Goal: Transaction & Acquisition: Download file/media

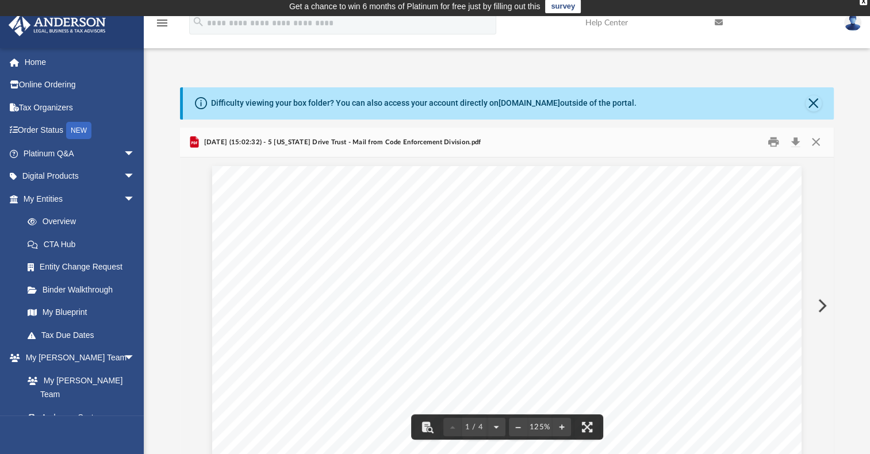
scroll to position [429, 0]
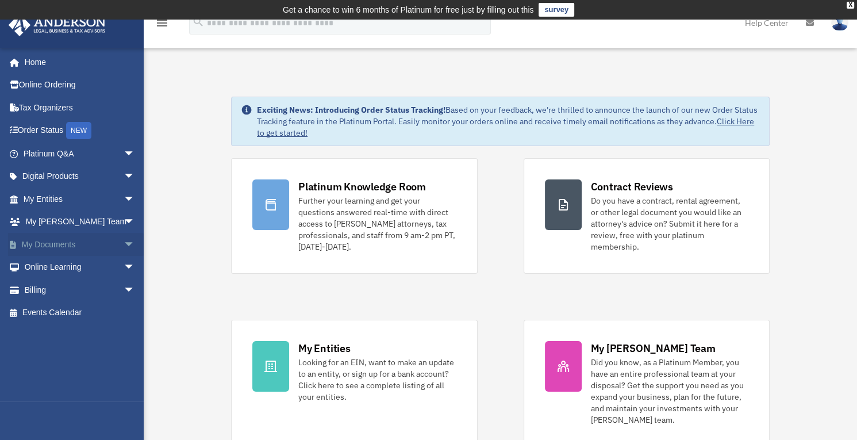
click at [124, 245] on span "arrow_drop_down" at bounding box center [135, 245] width 23 height 24
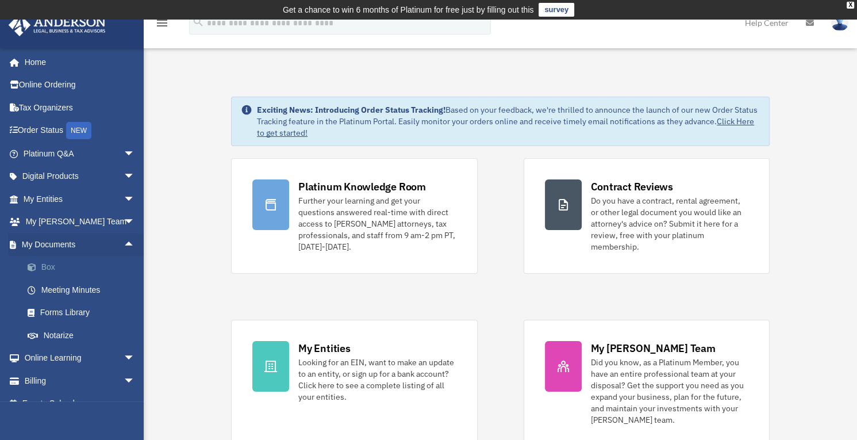
click at [39, 266] on span at bounding box center [37, 267] width 7 height 8
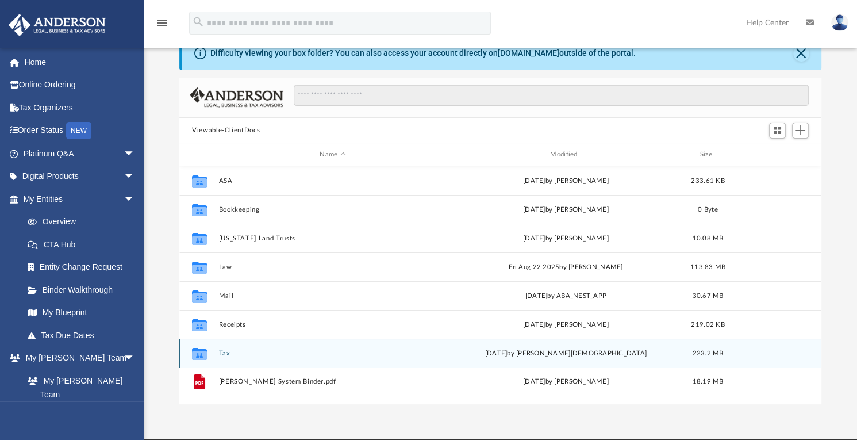
scroll to position [115, 0]
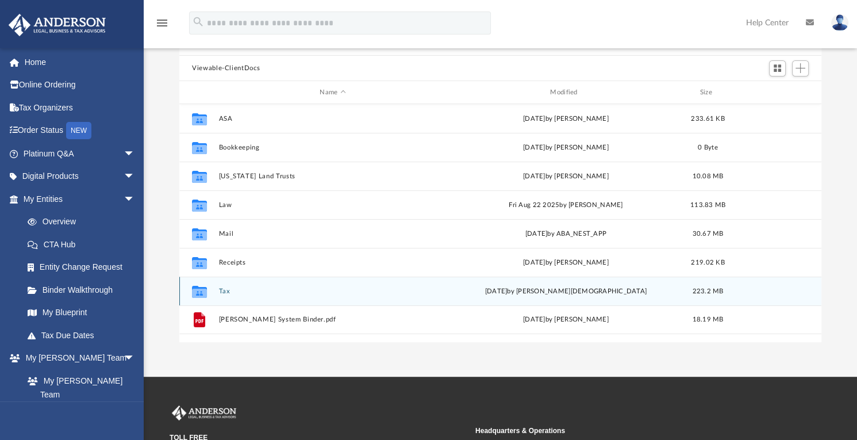
click at [228, 289] on button "Tax" at bounding box center [333, 290] width 228 height 7
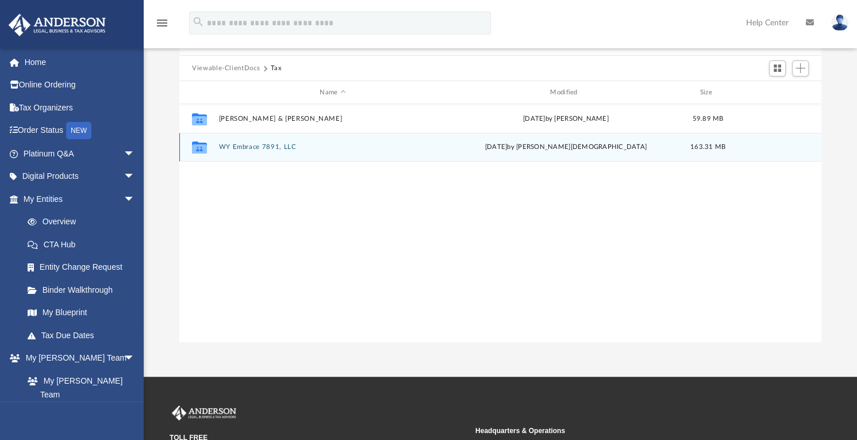
click at [270, 147] on button "WY Embrace 7891, LLC" at bounding box center [333, 147] width 228 height 7
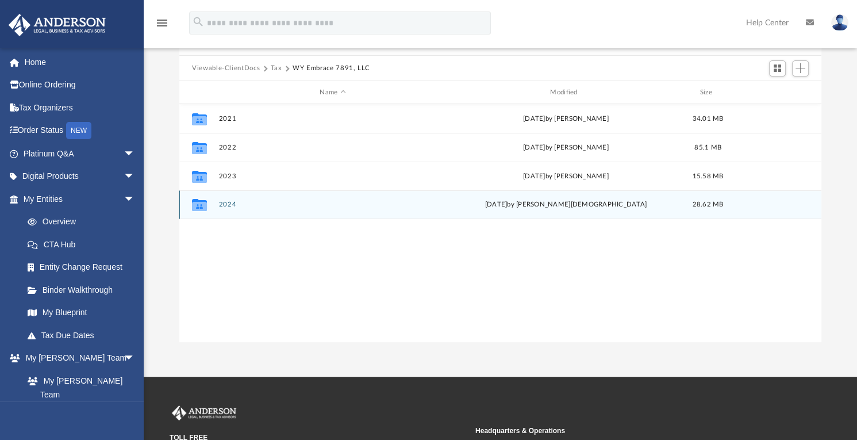
click at [225, 206] on button "2024" at bounding box center [333, 204] width 228 height 7
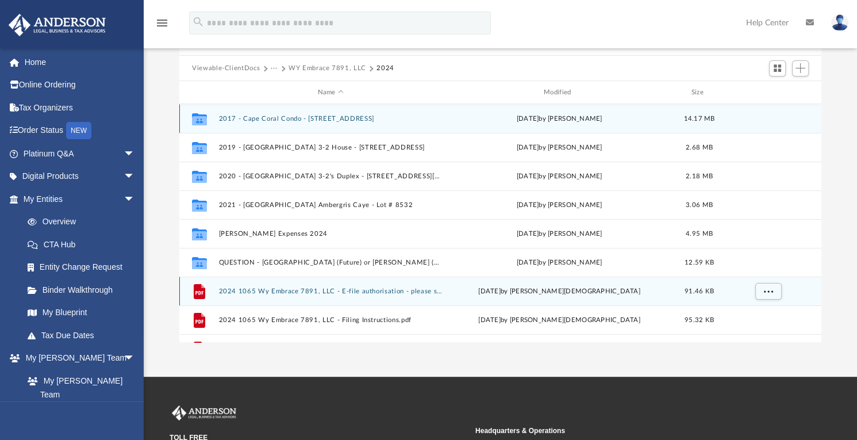
scroll to position [49, 0]
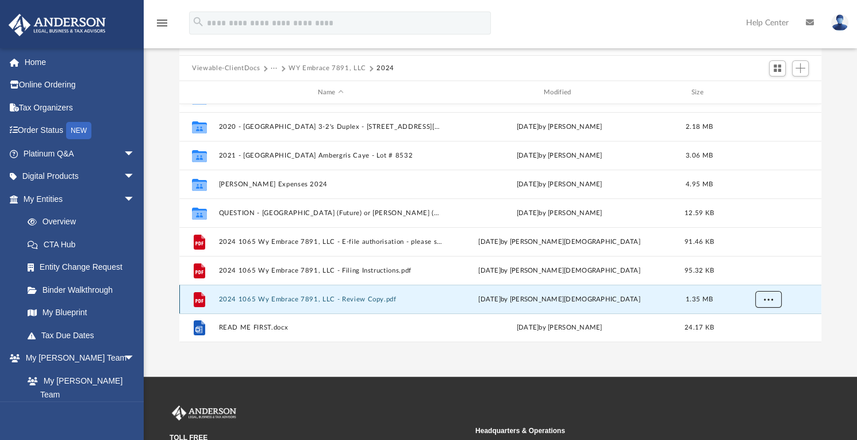
click at [777, 297] on button "More options" at bounding box center [768, 299] width 26 height 17
click at [748, 274] on li "Download" at bounding box center [758, 275] width 33 height 12
click at [770, 297] on span "More options" at bounding box center [768, 299] width 9 height 6
click at [766, 277] on li "Download" at bounding box center [758, 275] width 33 height 12
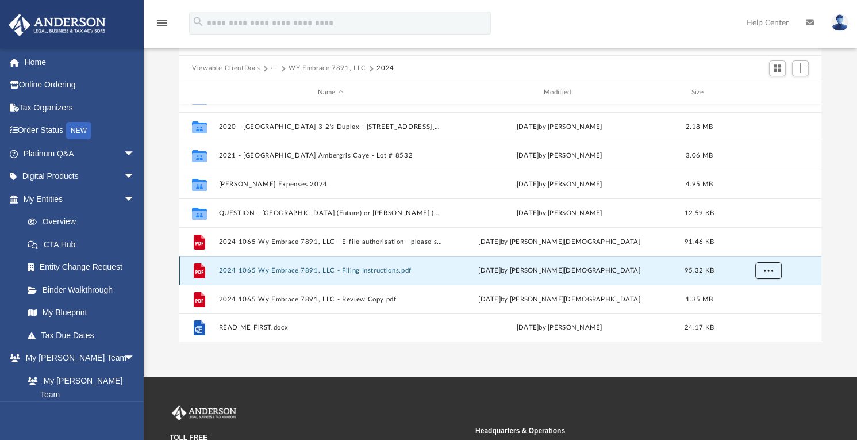
click at [770, 273] on span "More options" at bounding box center [768, 270] width 9 height 6
click at [758, 313] on li "Download" at bounding box center [758, 312] width 33 height 12
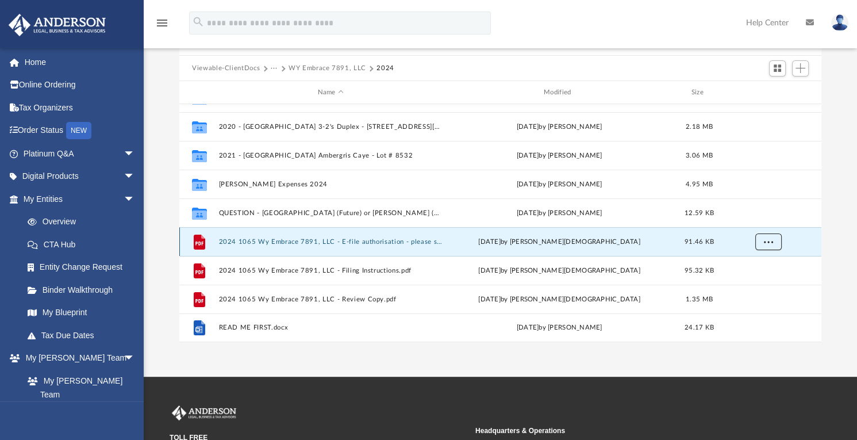
click at [770, 247] on button "More options" at bounding box center [768, 241] width 26 height 17
click at [757, 285] on li "Download" at bounding box center [758, 283] width 33 height 12
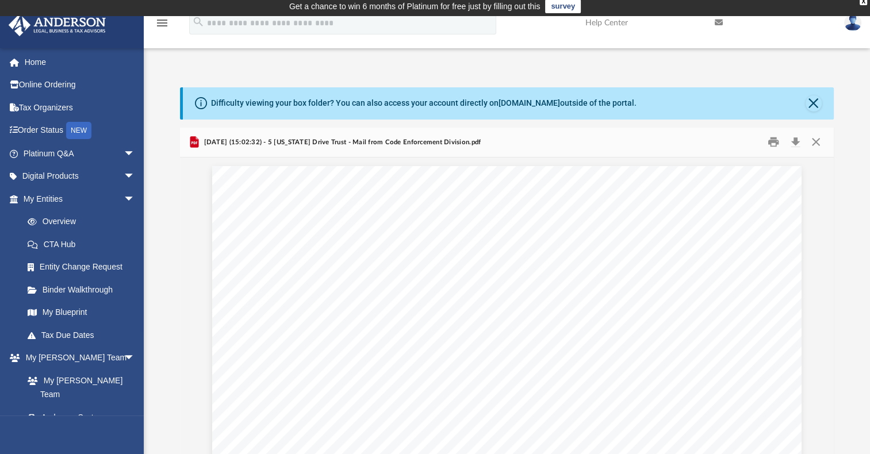
scroll to position [429, 0]
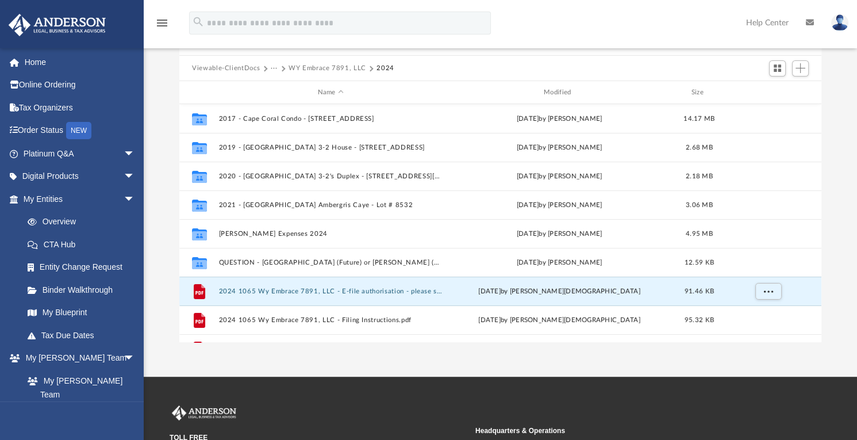
scroll to position [252, 633]
